Goal: Navigation & Orientation: Go to known website

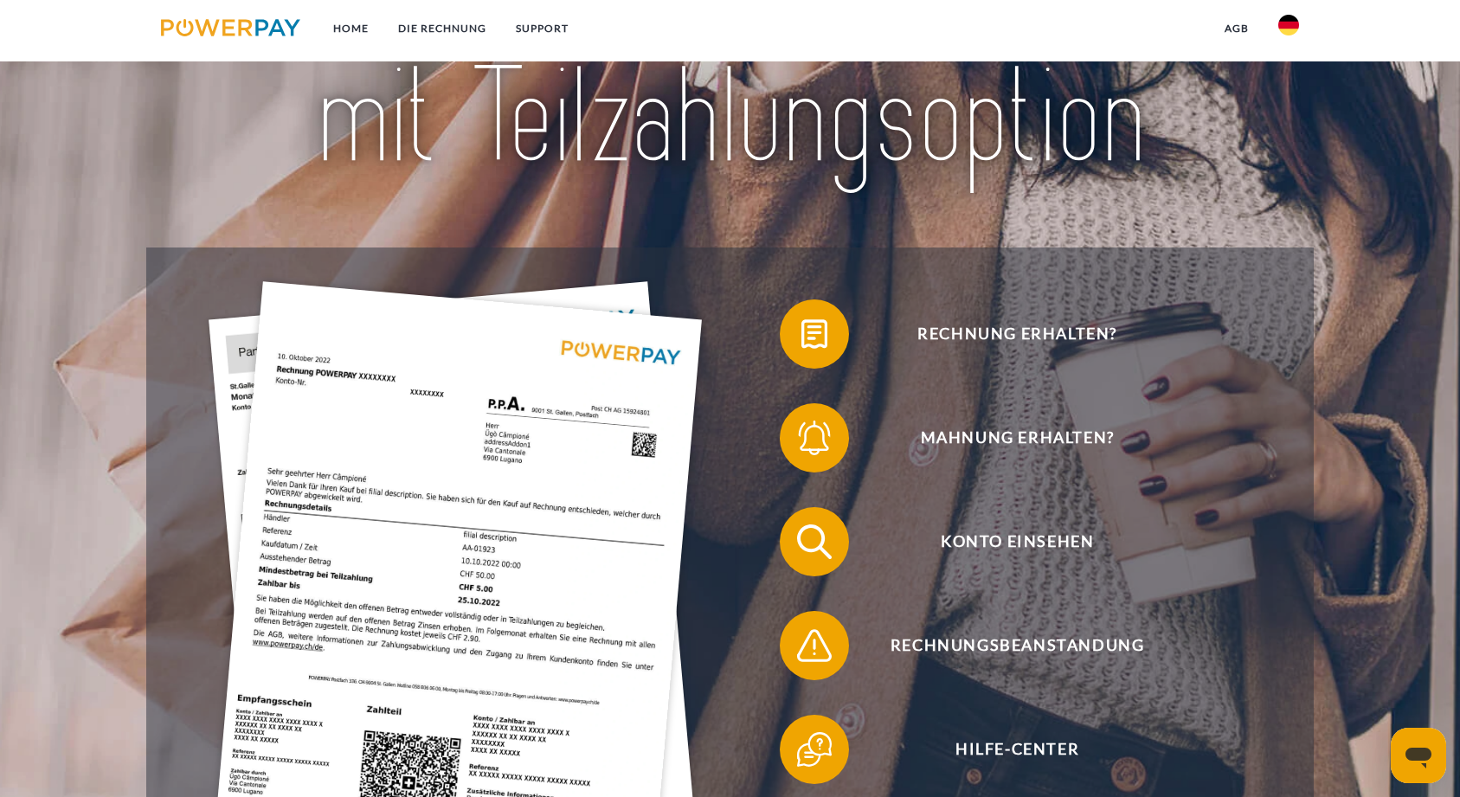
scroll to position [239, 0]
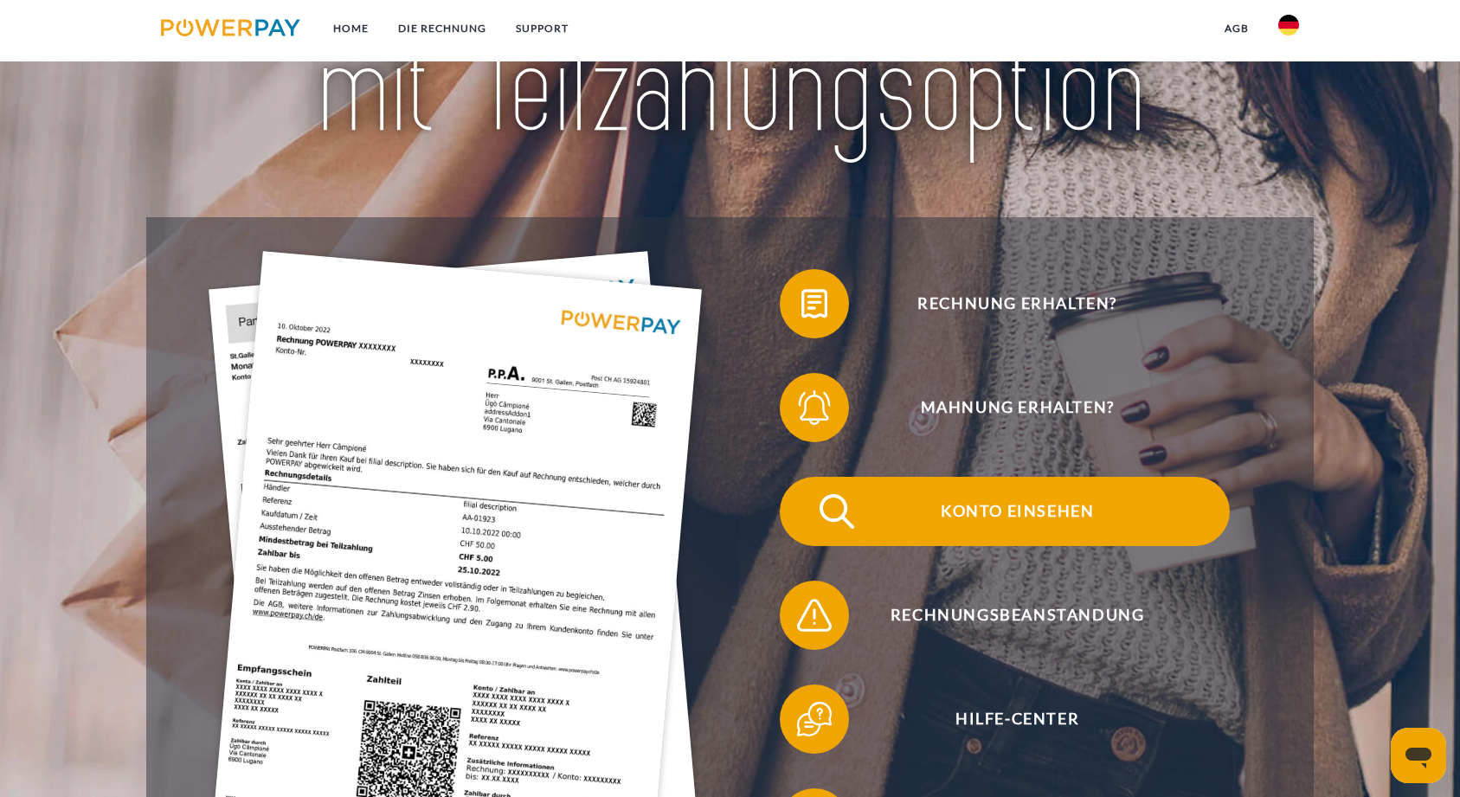
click at [827, 512] on img at bounding box center [836, 511] width 43 height 43
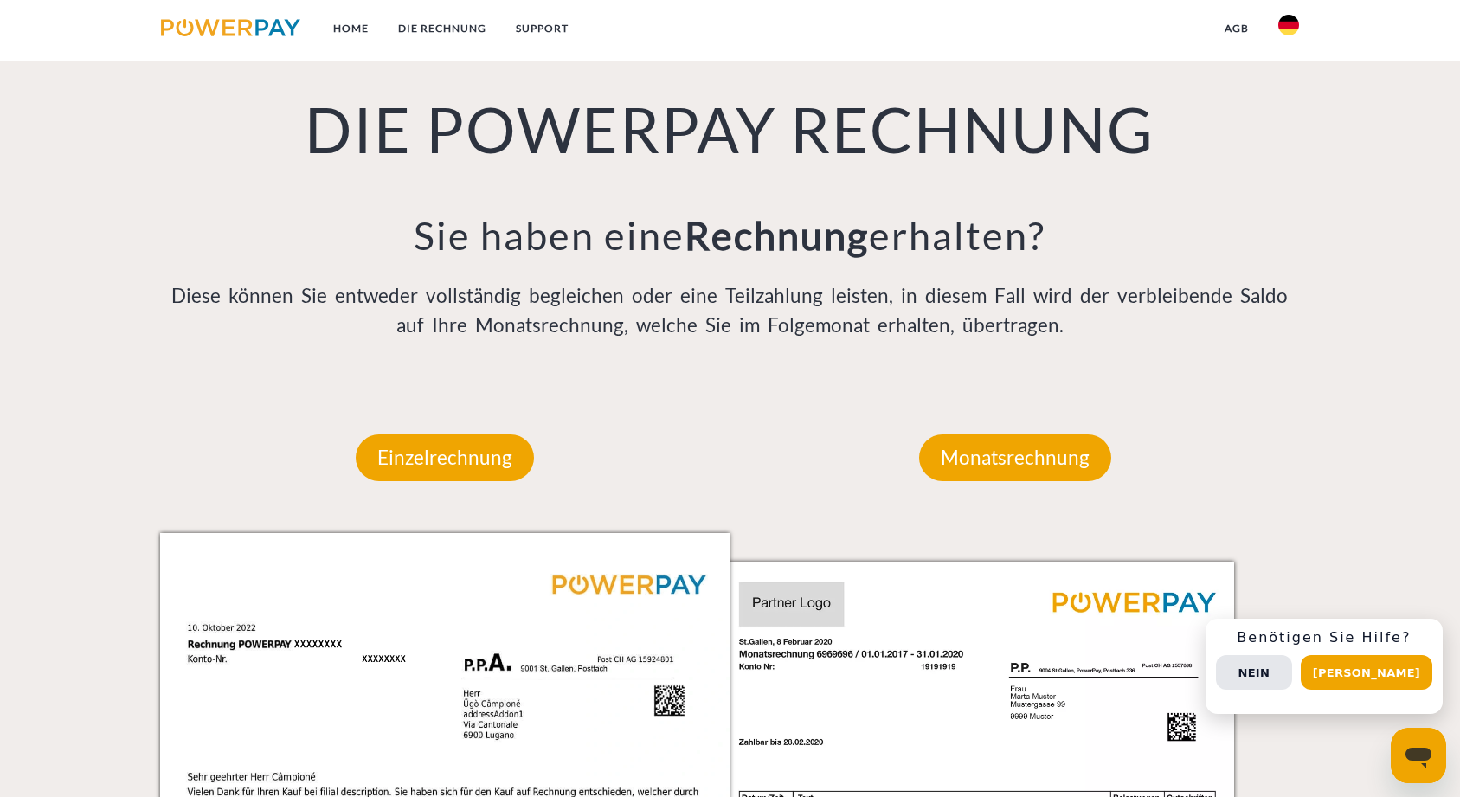
scroll to position [1325, 0]
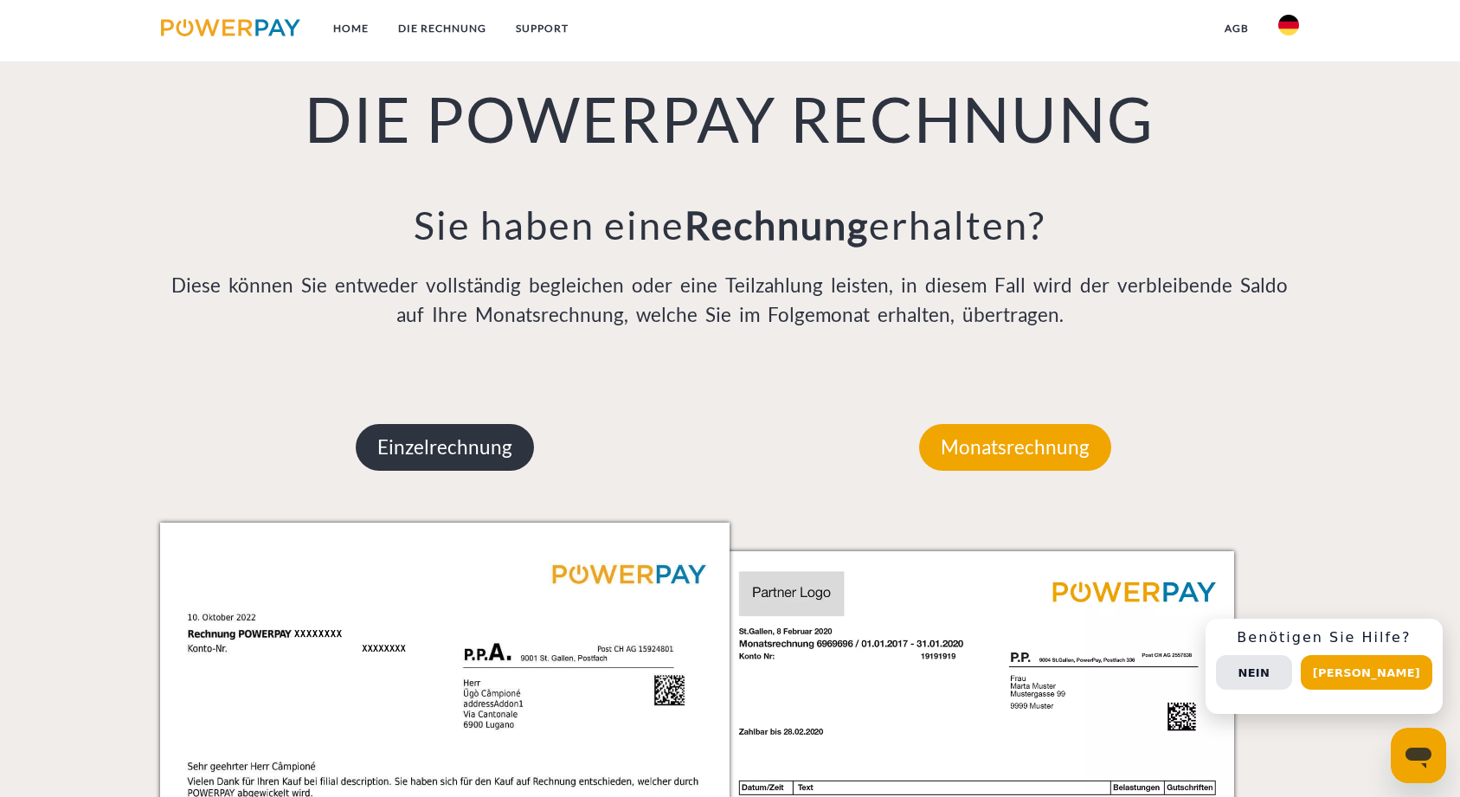
click at [424, 461] on p "Einzelrechnung" at bounding box center [445, 447] width 178 height 47
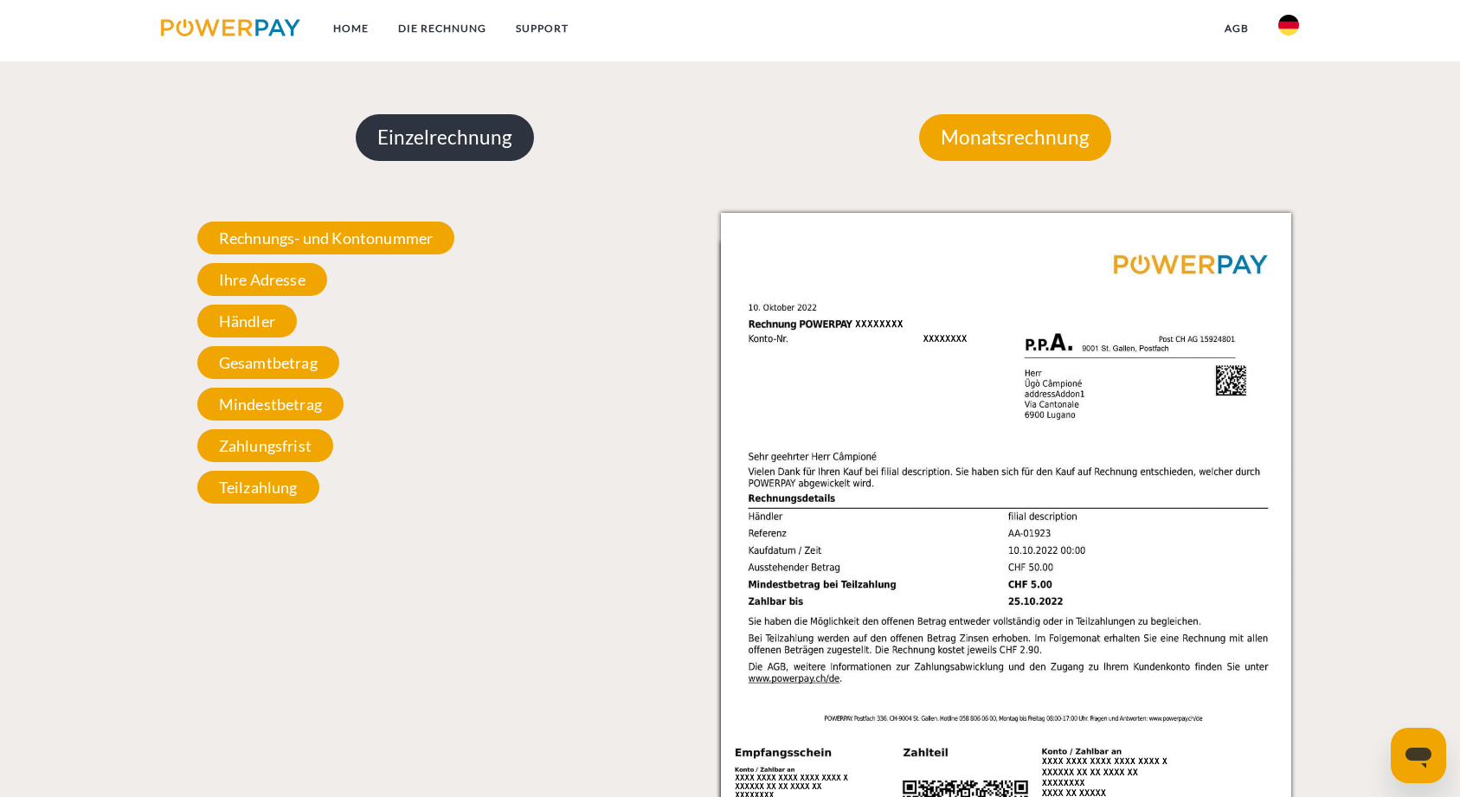
scroll to position [1616, 0]
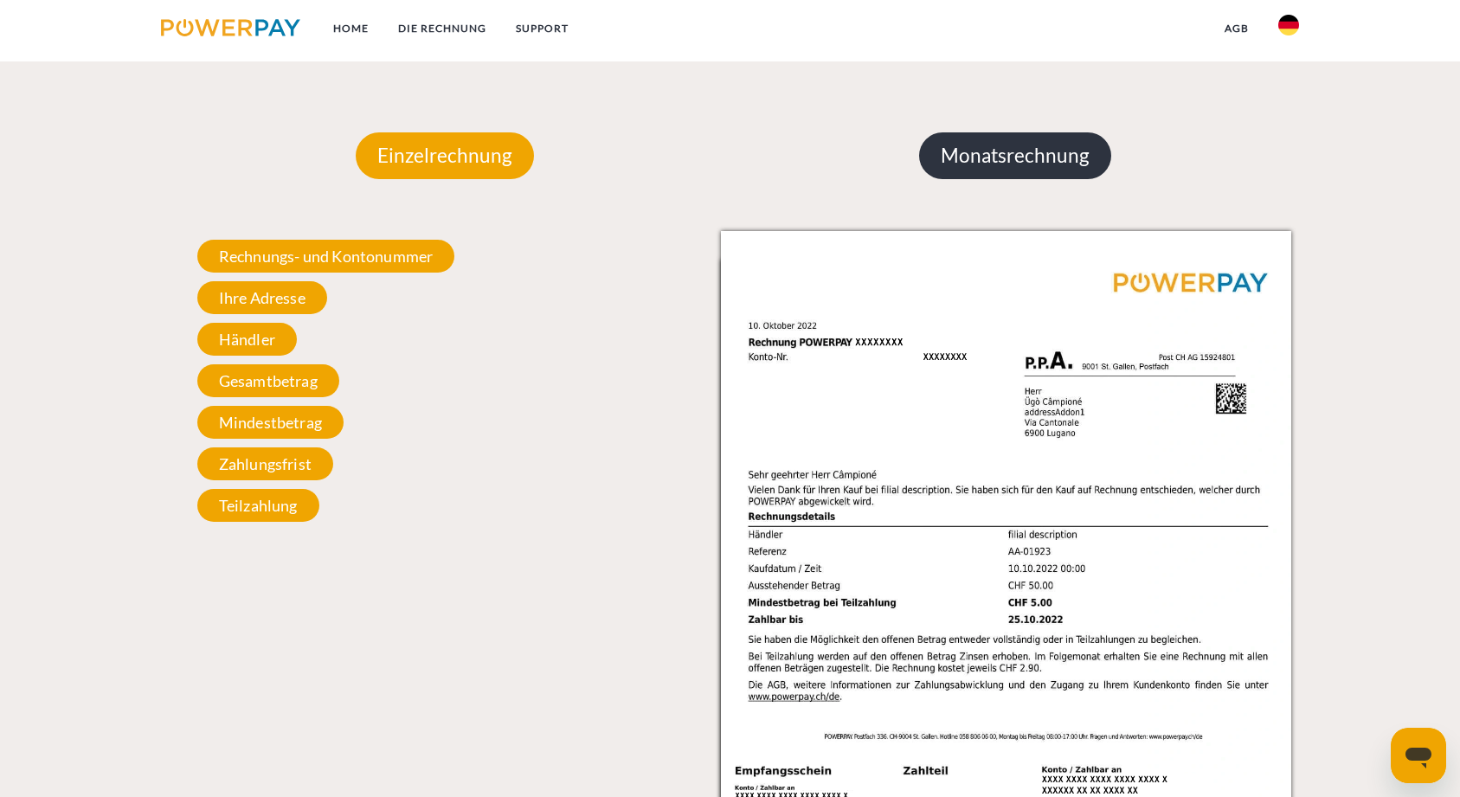
click at [1018, 157] on p "Monatsrechnung" at bounding box center [1015, 155] width 192 height 47
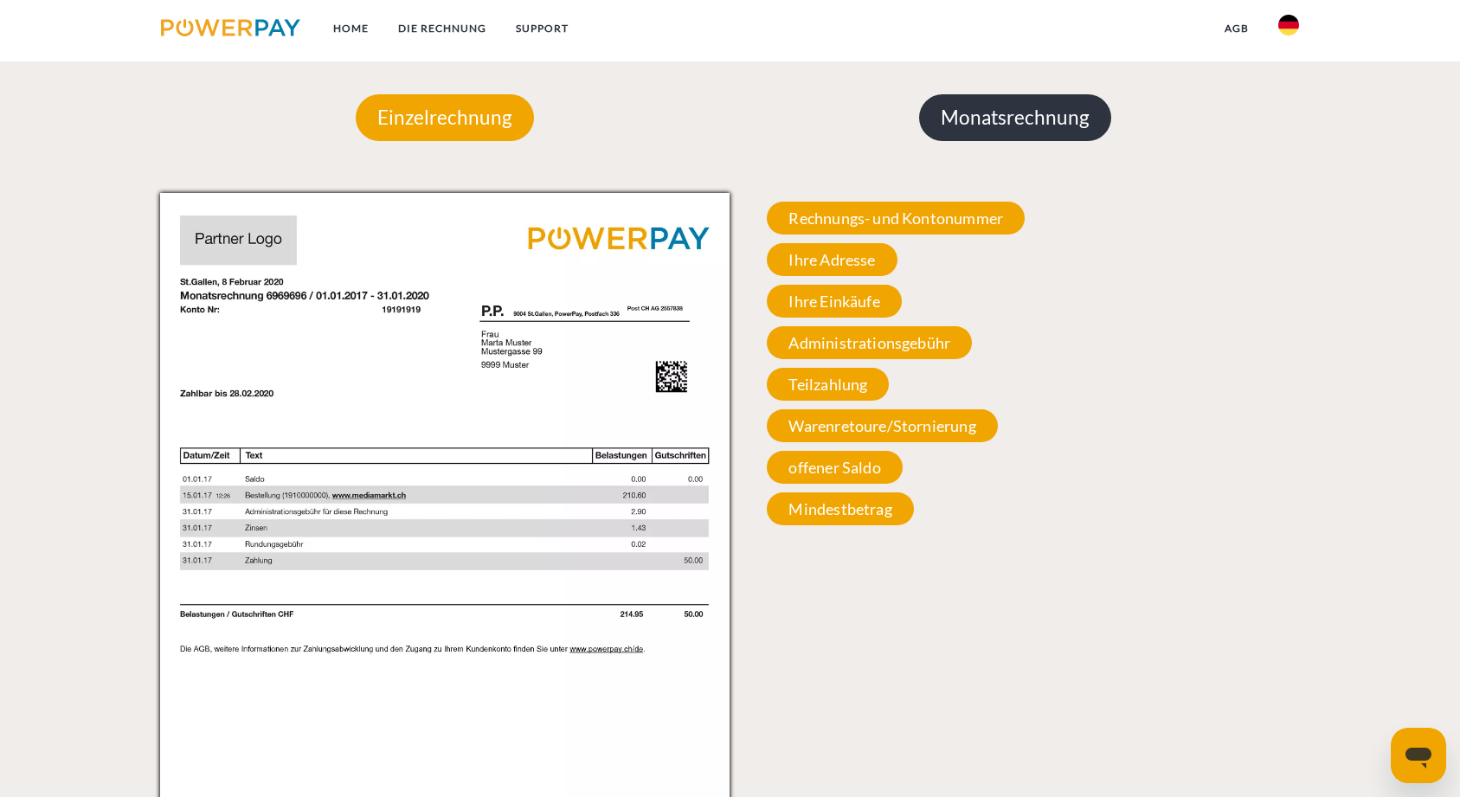
scroll to position [1637, 0]
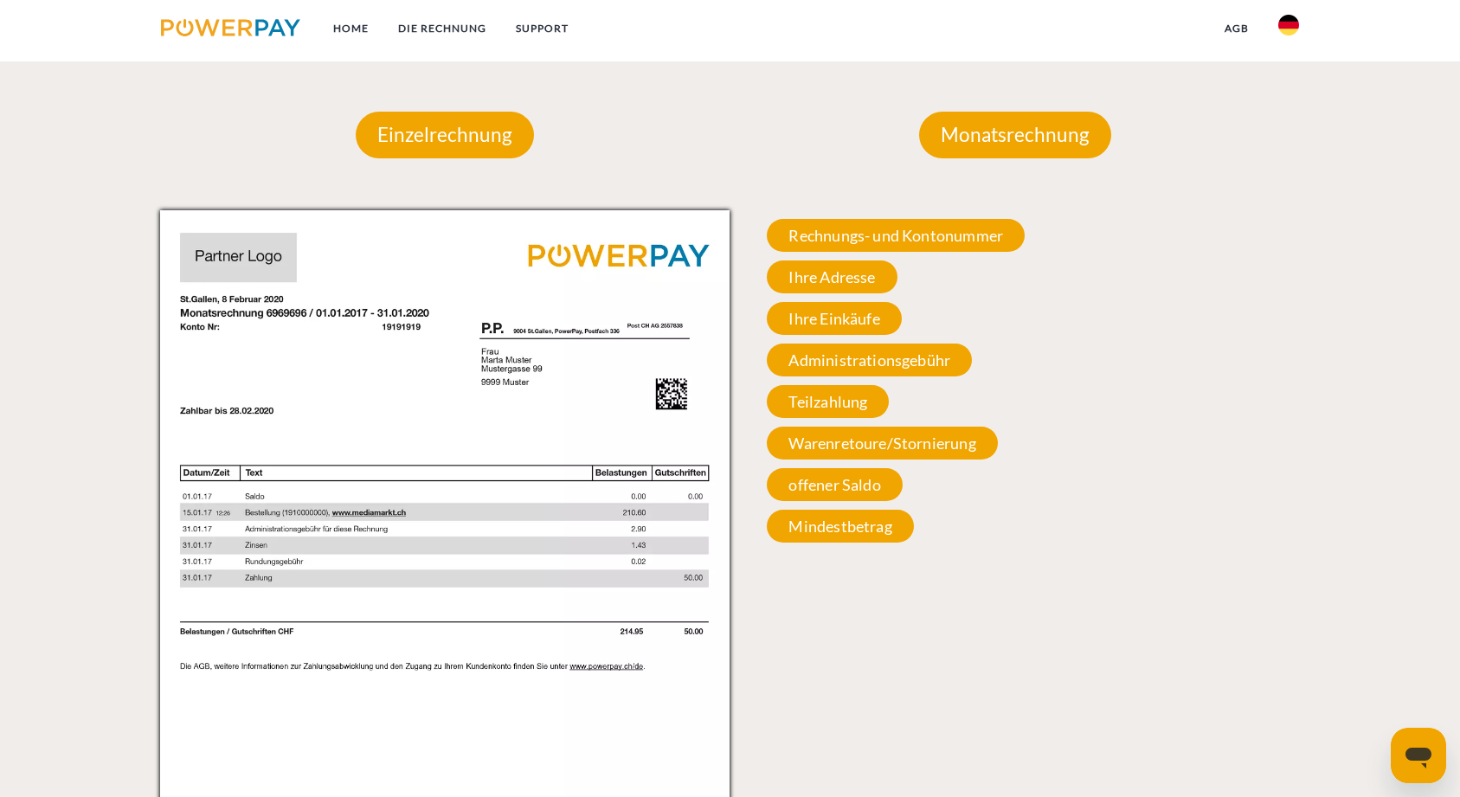
click at [274, 52] on ul "Home DIE RECHNUNG SUPPORT" at bounding box center [364, 30] width 437 height 61
click at [273, 43] on link at bounding box center [230, 30] width 169 height 35
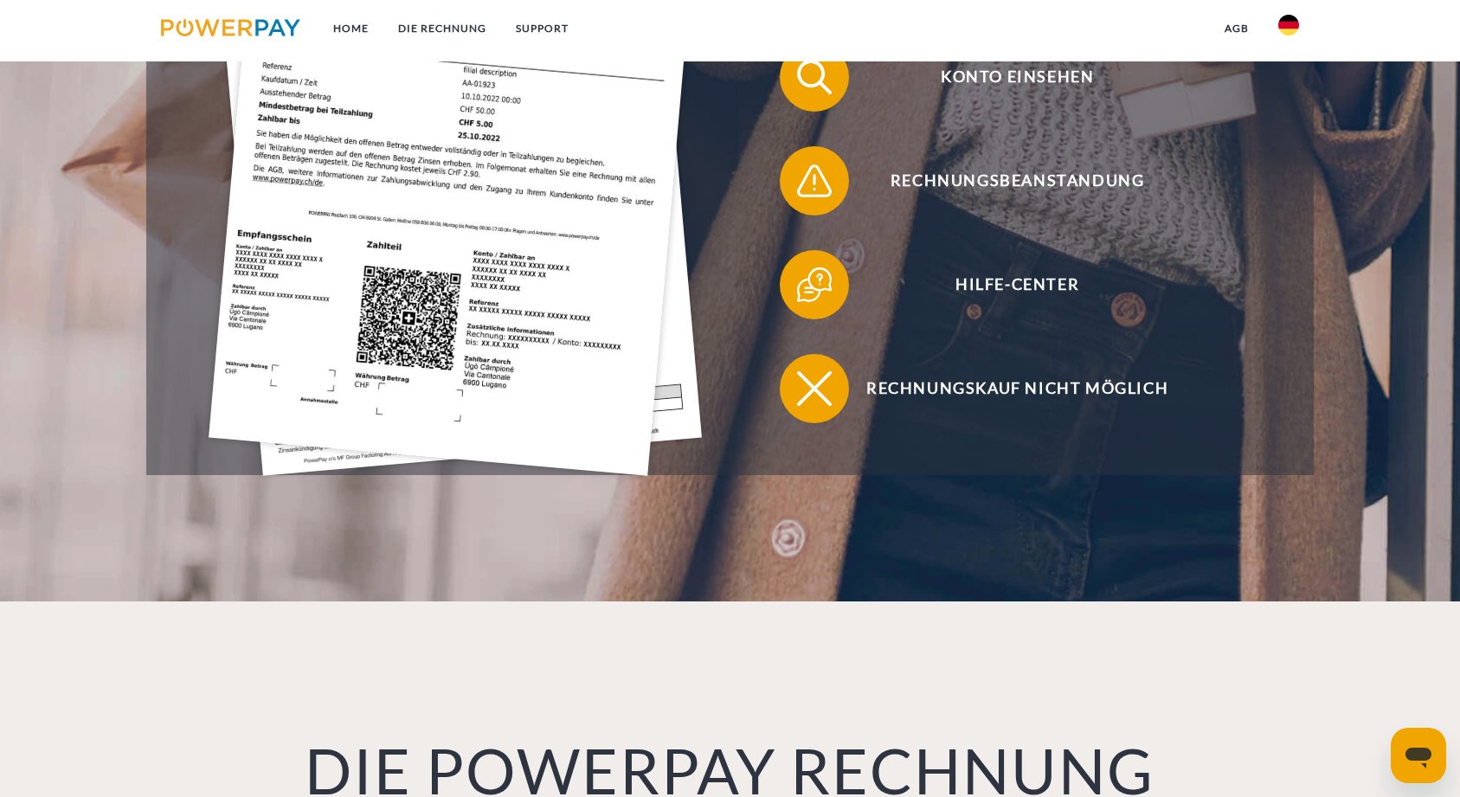
scroll to position [639, 0]
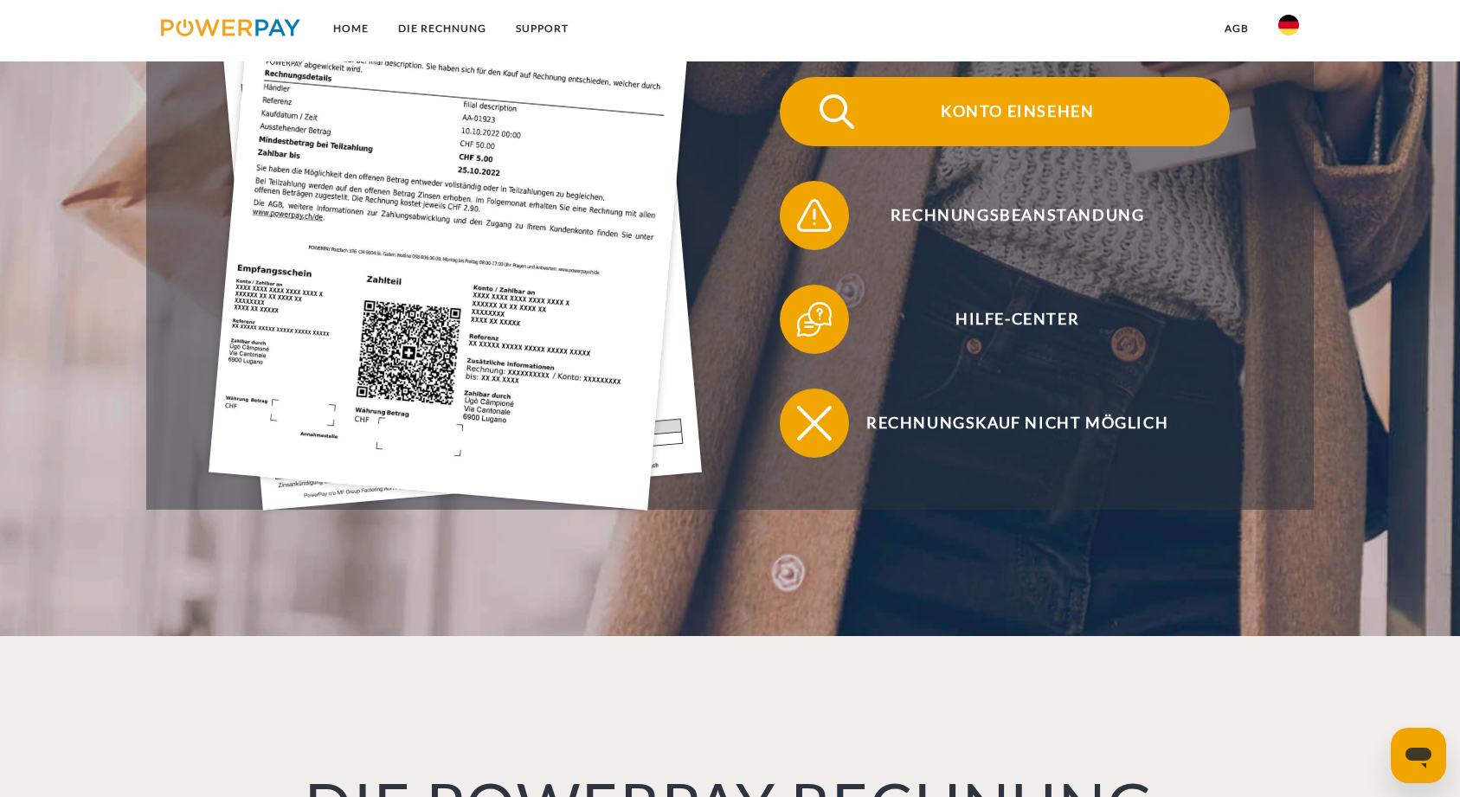
click at [959, 99] on span "Konto einsehen" at bounding box center [1017, 111] width 424 height 69
